Goal: Navigation & Orientation: Understand site structure

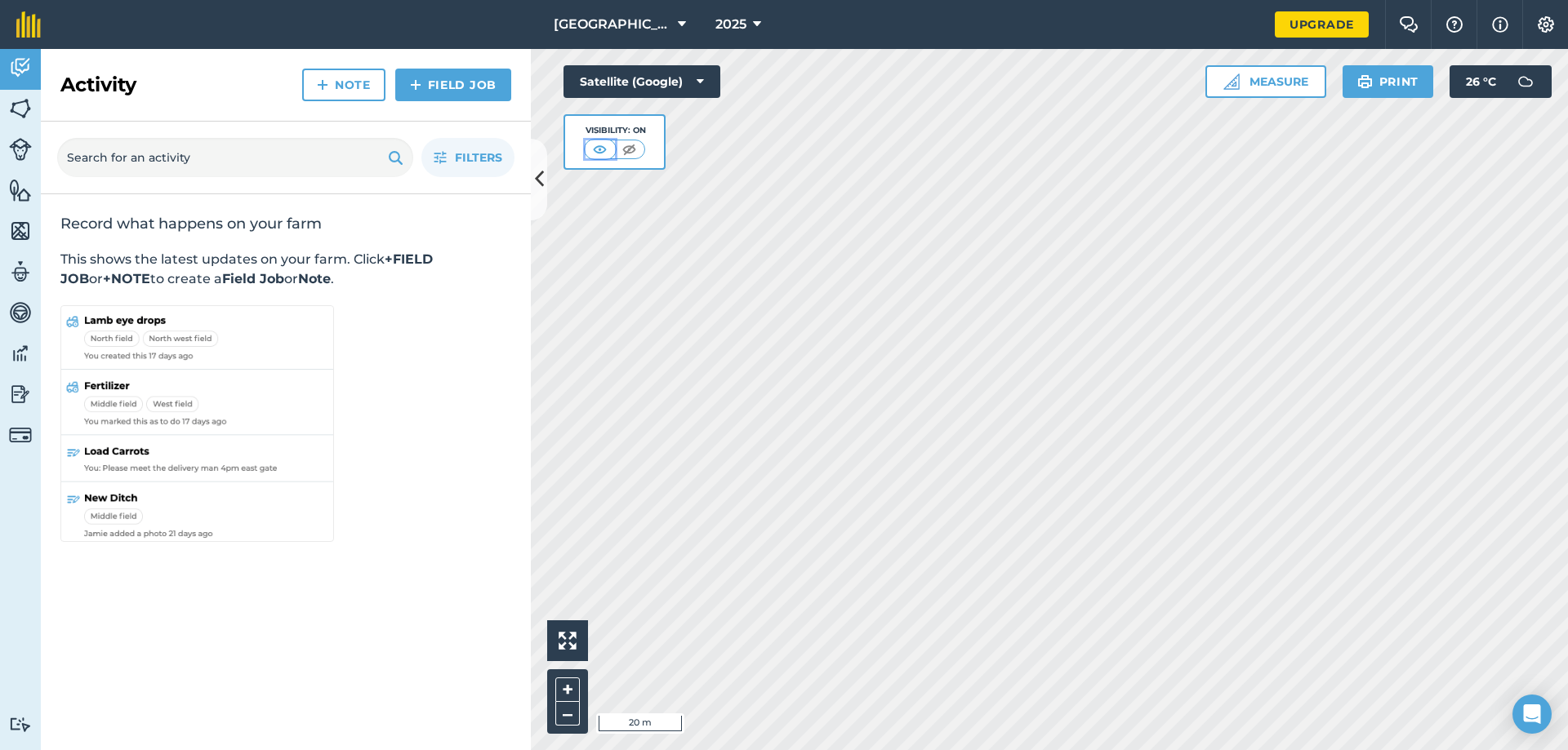
click at [594, 147] on img at bounding box center [599, 150] width 20 height 16
click at [594, 151] on img at bounding box center [599, 150] width 20 height 16
click at [630, 151] on img at bounding box center [629, 150] width 20 height 16
click at [630, 151] on img at bounding box center [630, 150] width 20 height 16
click at [594, 151] on img at bounding box center [600, 150] width 20 height 16
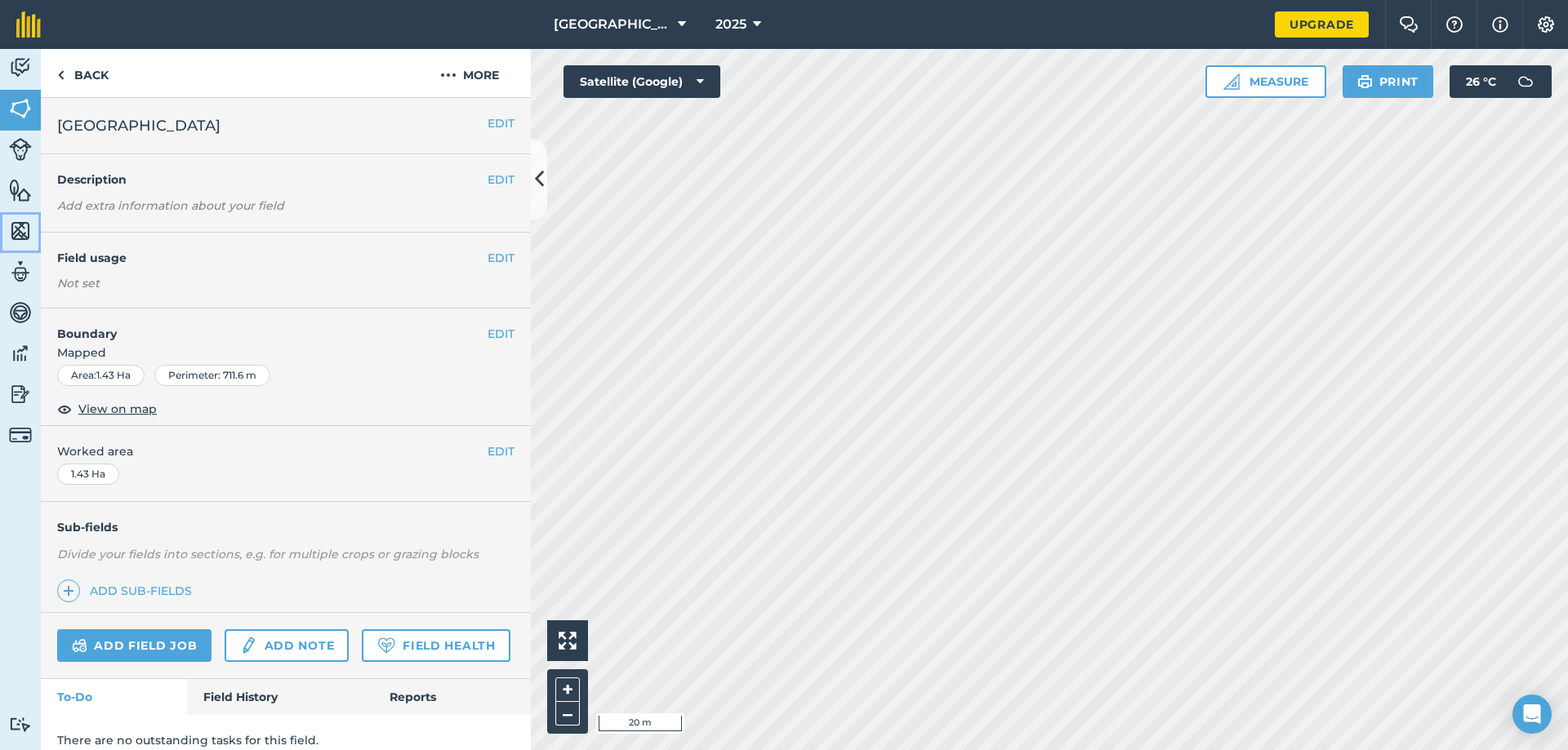
click at [22, 231] on img at bounding box center [20, 231] width 23 height 25
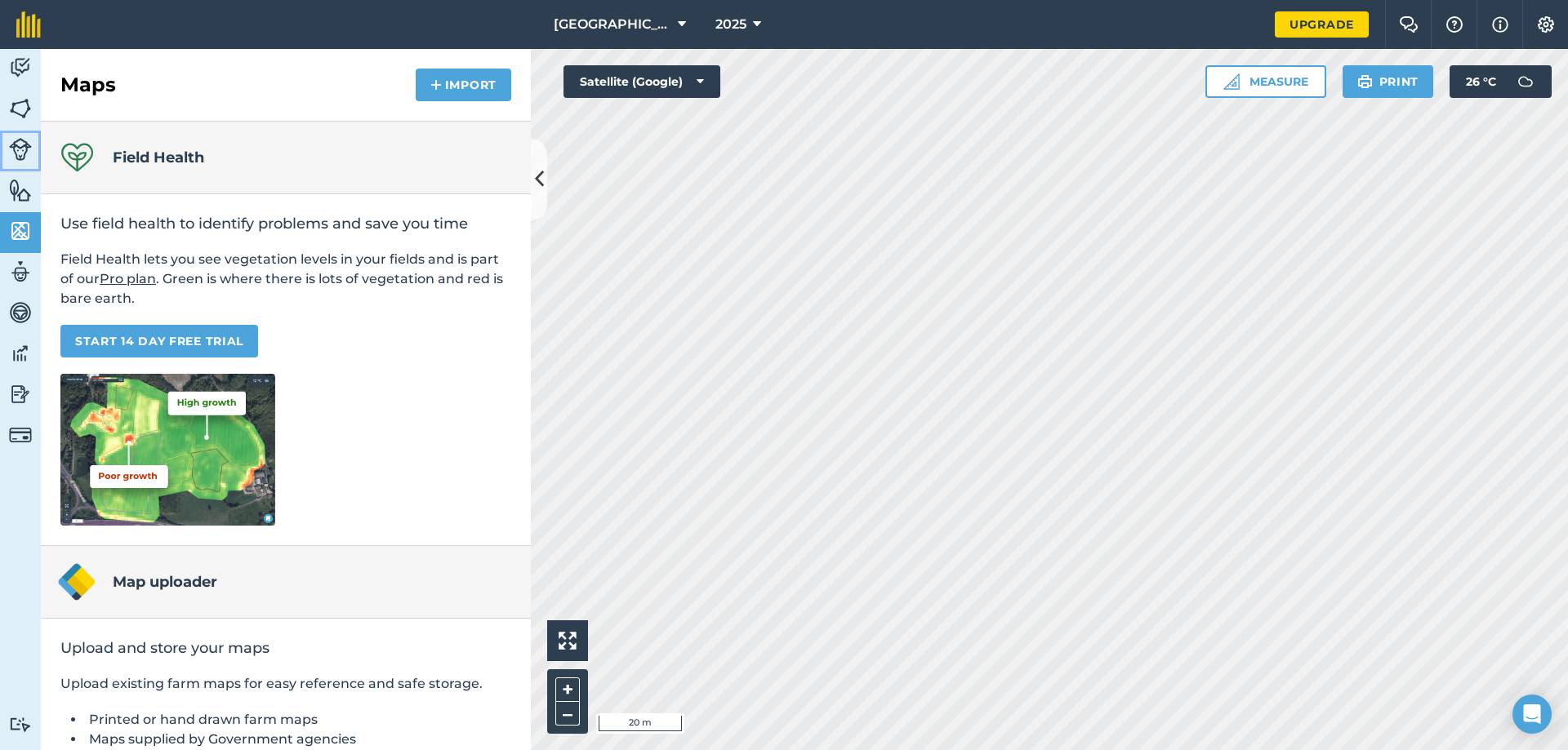
click at [19, 152] on img at bounding box center [20, 150] width 23 height 23
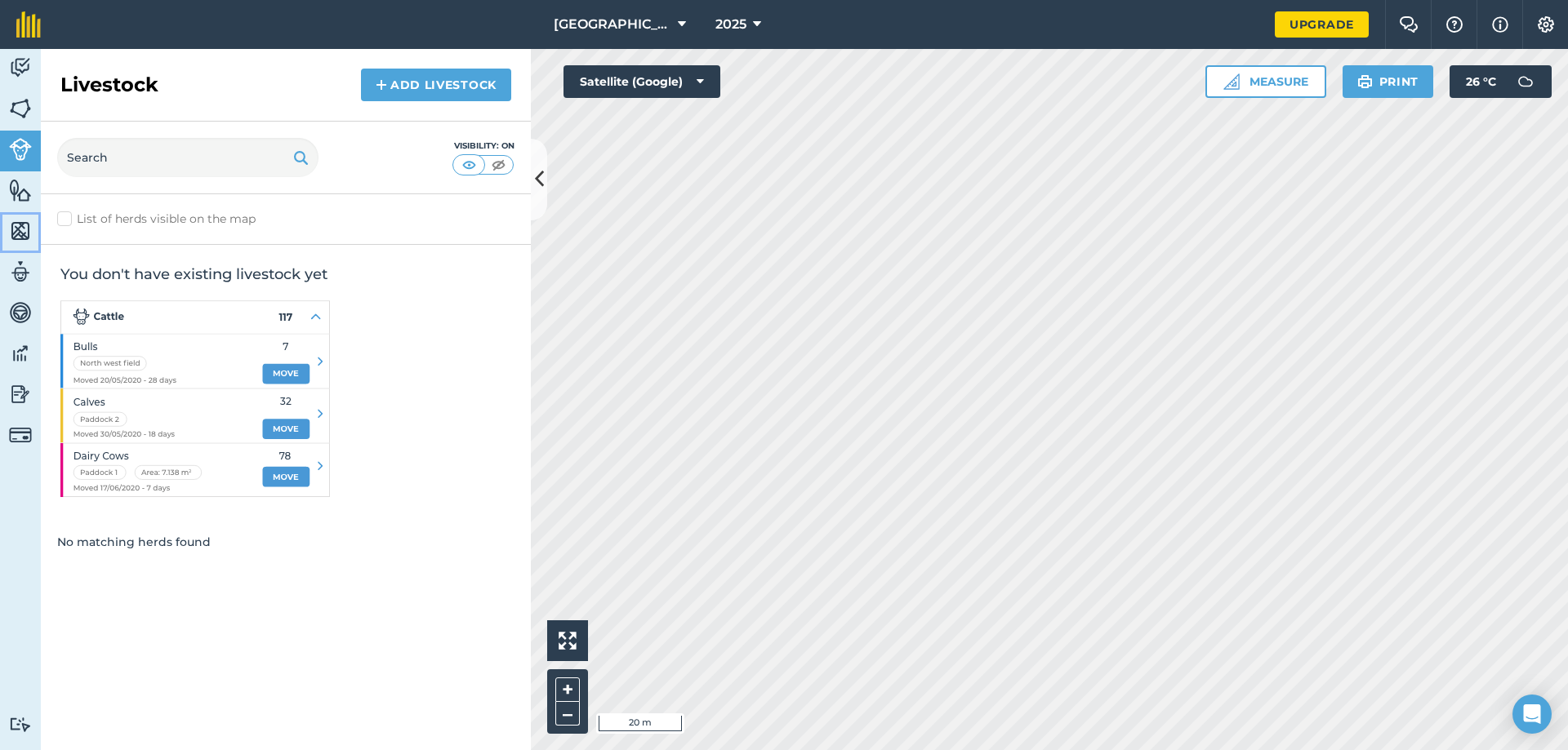
click at [19, 223] on img at bounding box center [20, 231] width 23 height 25
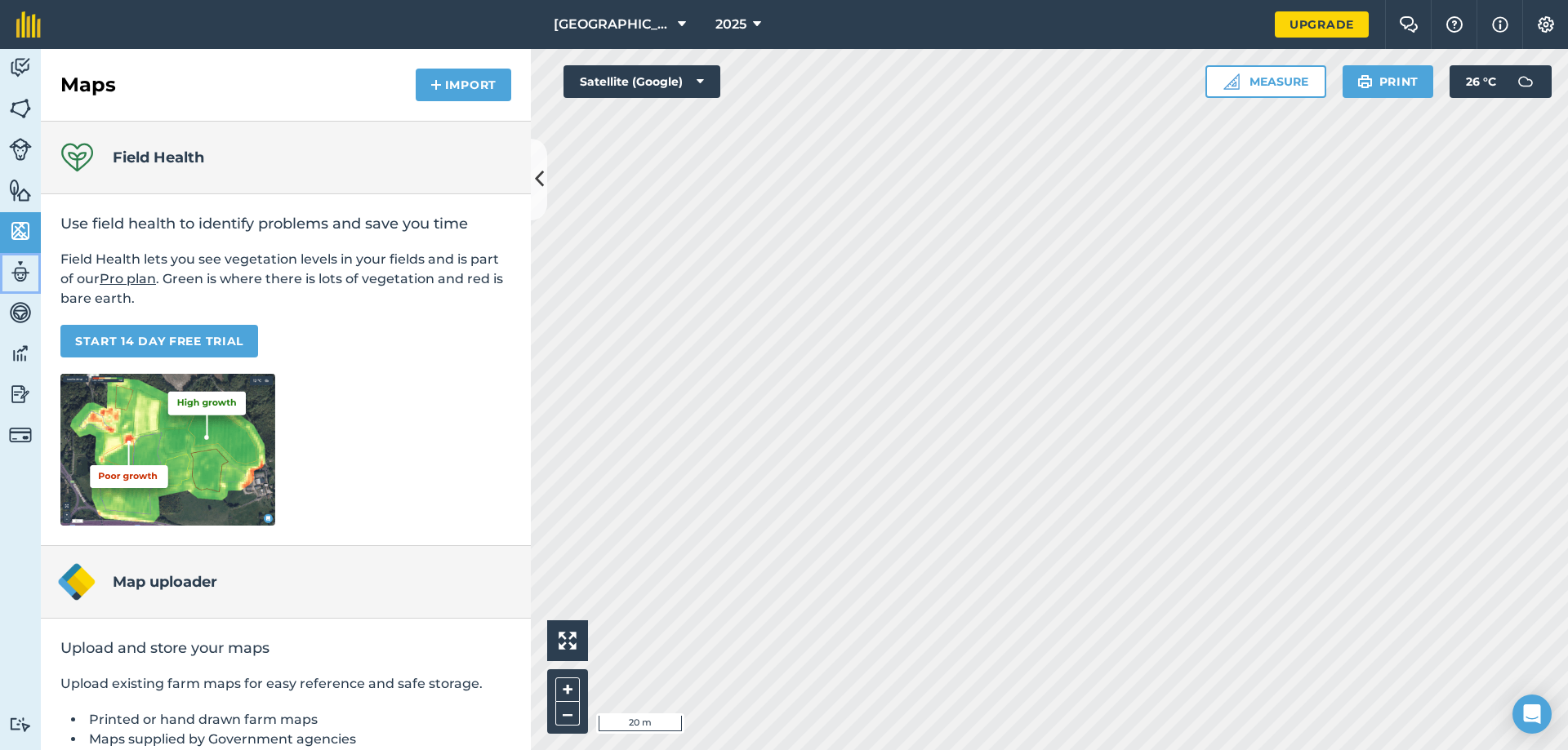
click at [26, 293] on link "Team" at bounding box center [20, 274] width 41 height 41
select select "MEMBER"
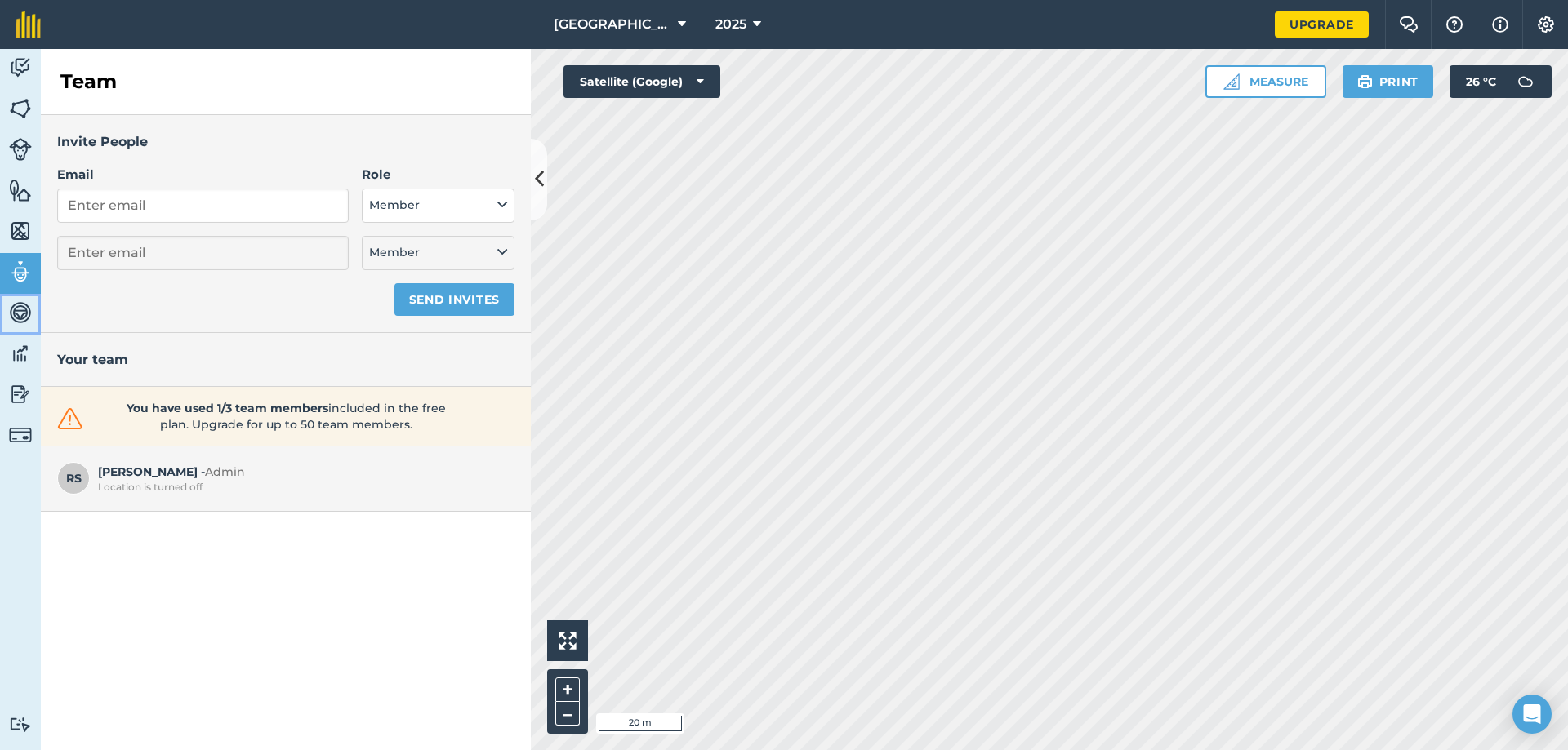
click at [36, 319] on link "Vehicles" at bounding box center [20, 314] width 41 height 41
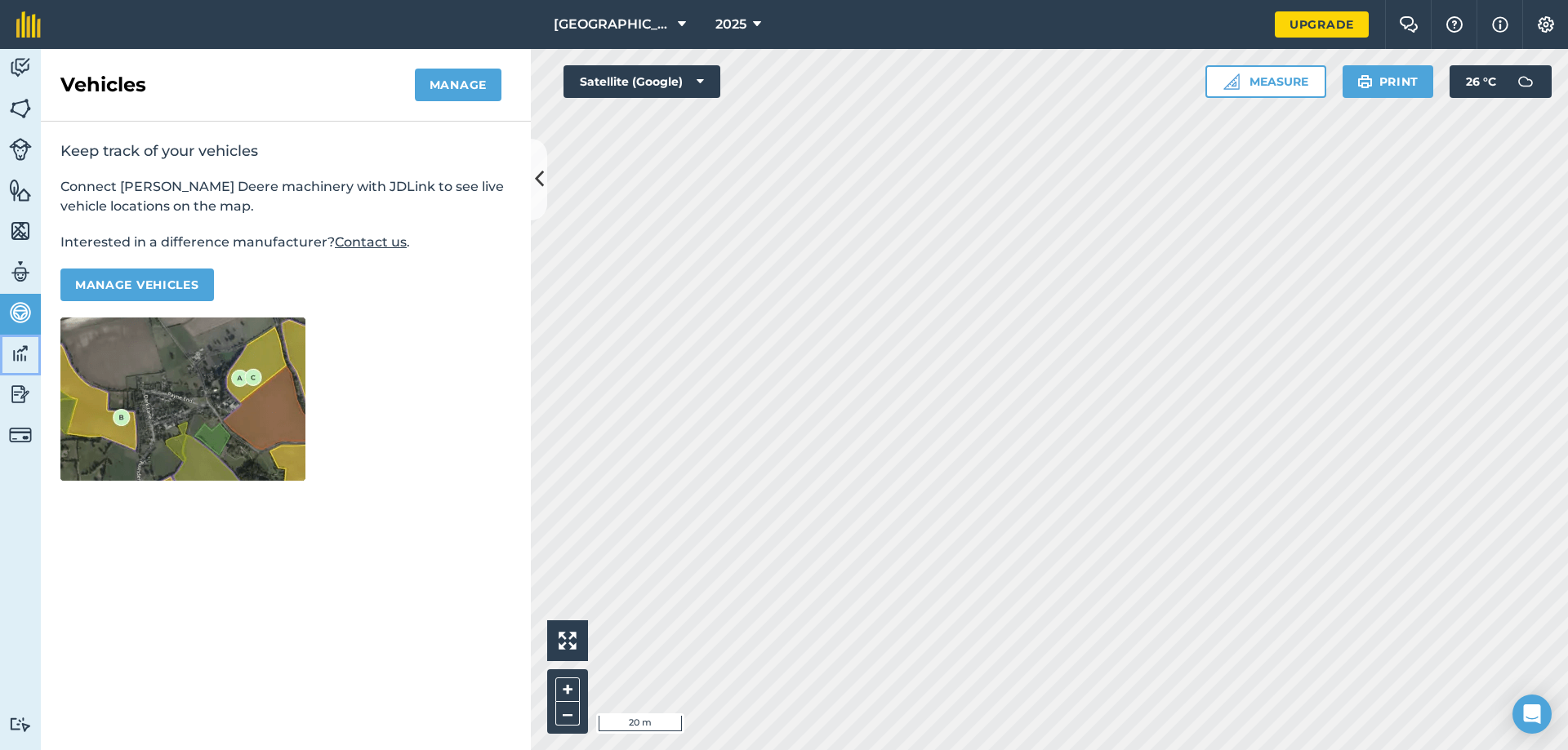
click at [14, 350] on img at bounding box center [20, 353] width 23 height 25
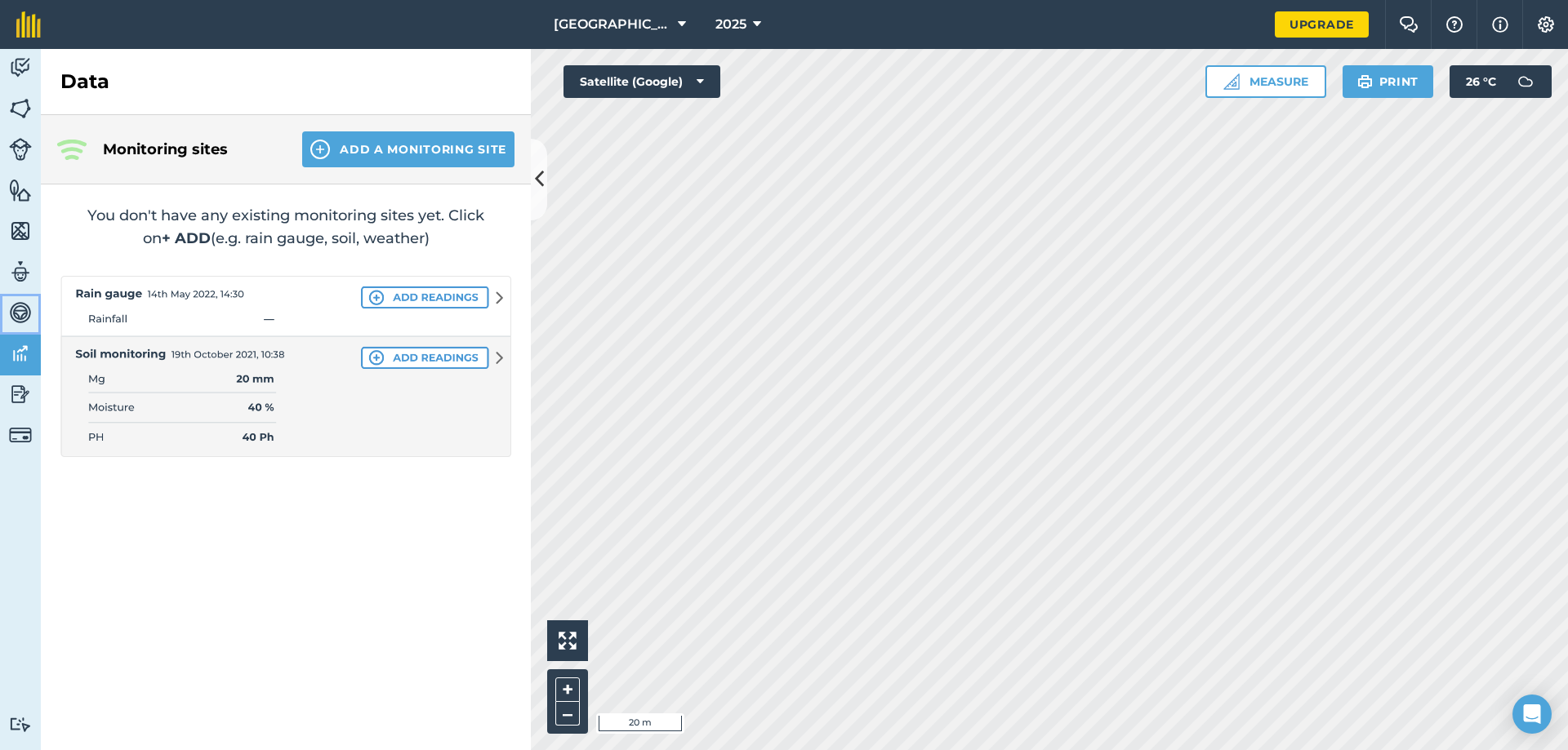
click at [24, 307] on img at bounding box center [20, 313] width 23 height 25
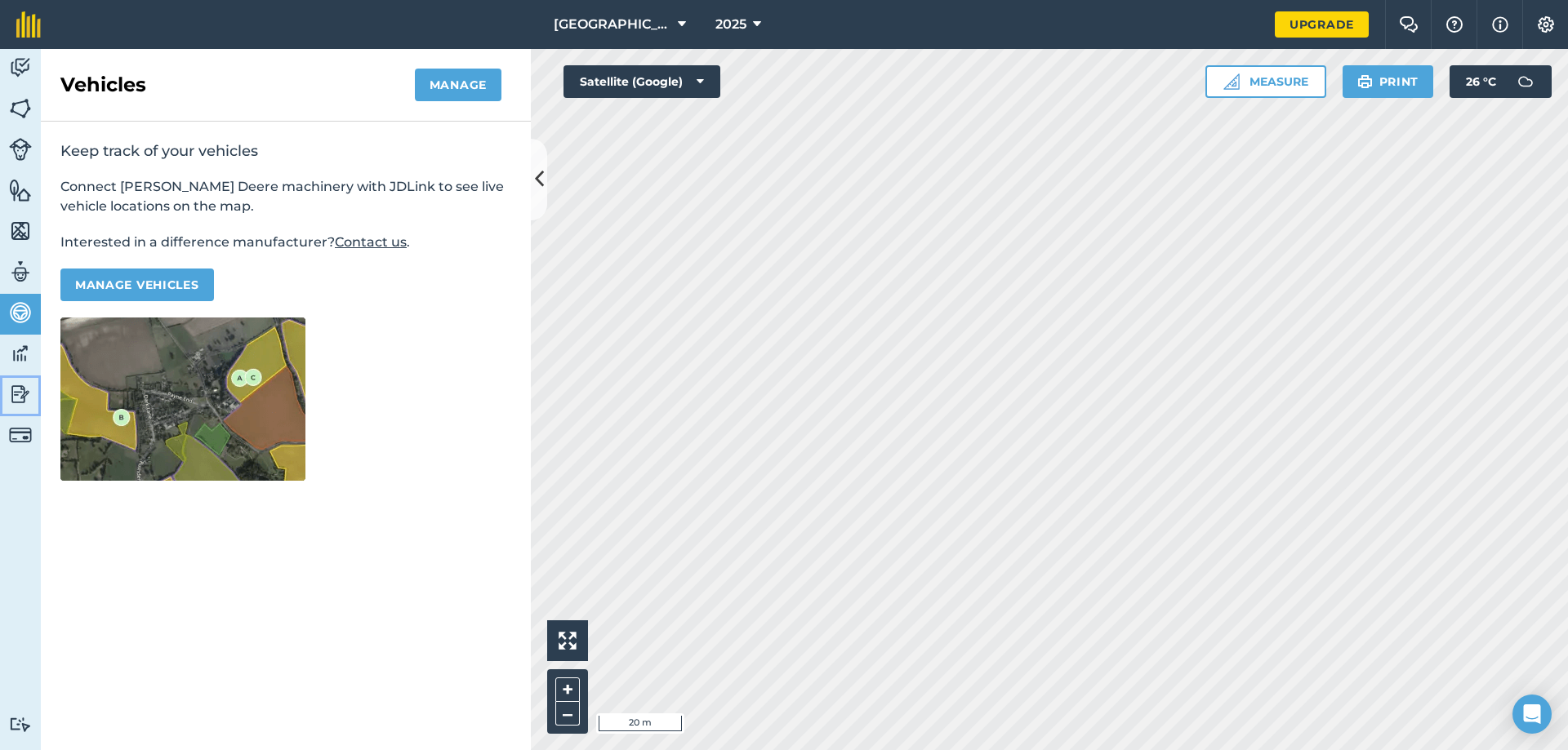
click at [24, 403] on img at bounding box center [20, 395] width 23 height 25
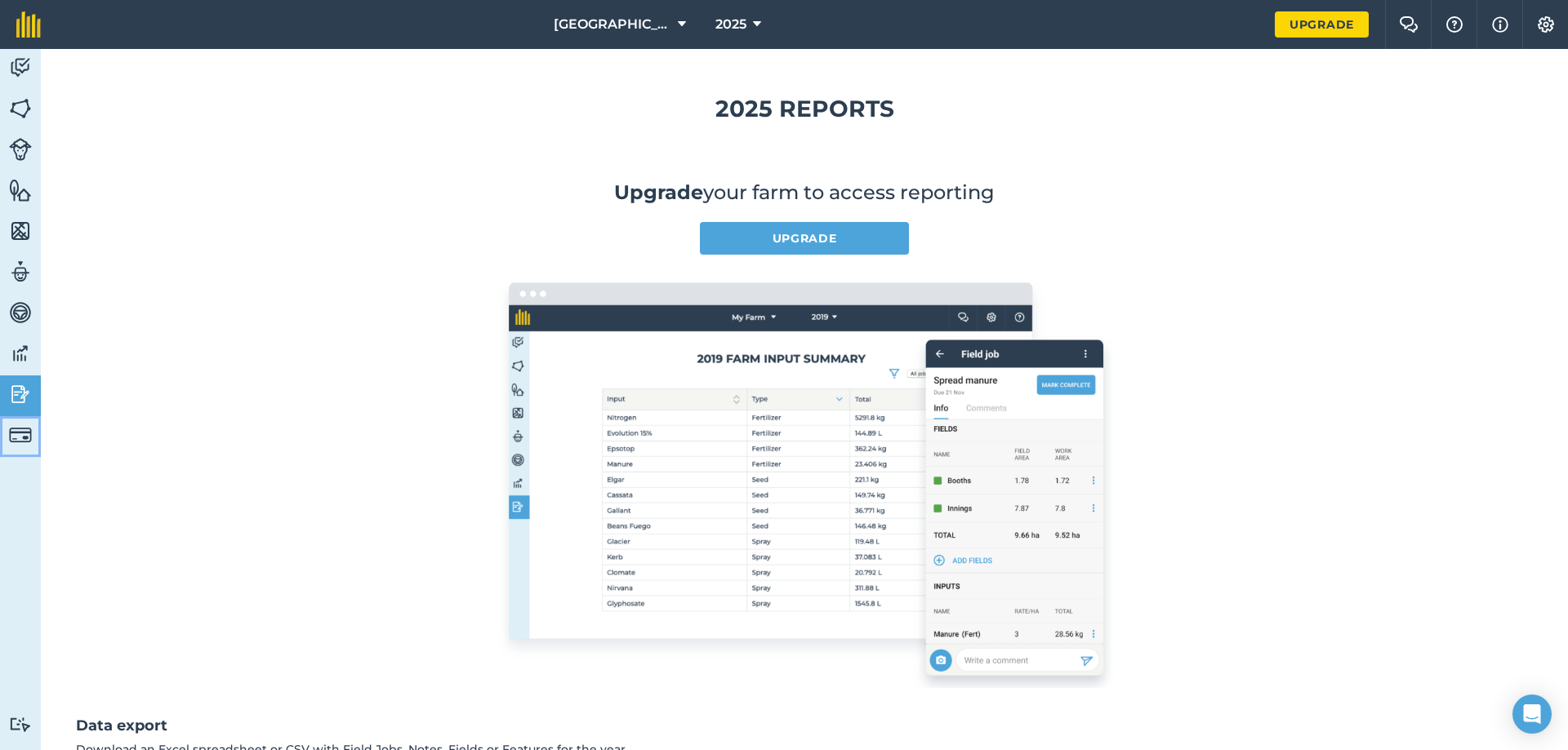
click at [19, 442] on img at bounding box center [20, 436] width 23 height 23
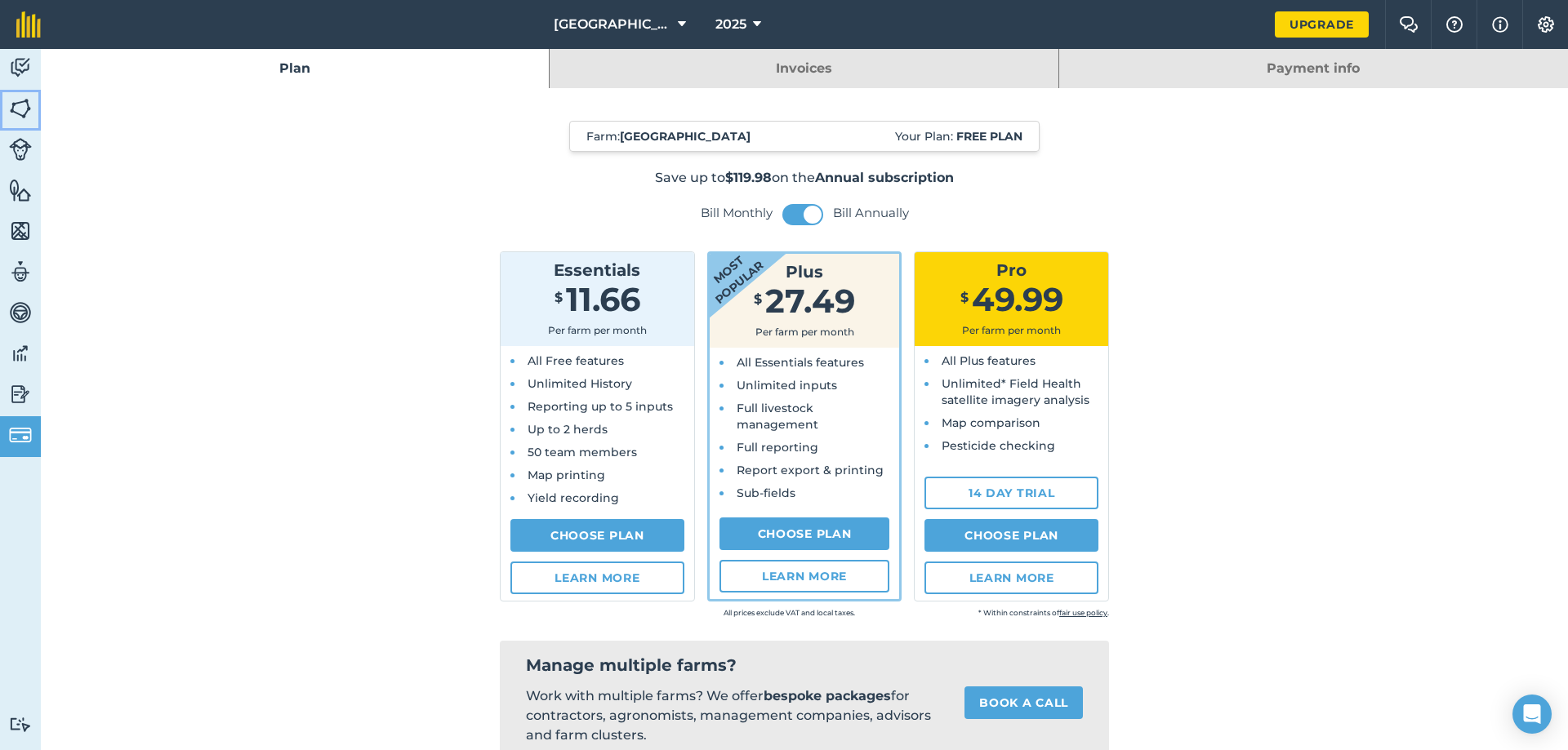
click at [21, 90] on link "Fields" at bounding box center [20, 110] width 41 height 41
